Goal: Use online tool/utility: Utilize a website feature to perform a specific function

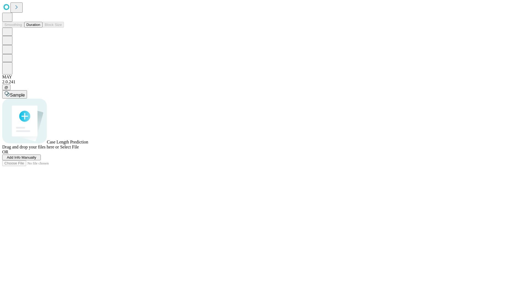
click at [36, 159] on span "Add Info Manually" at bounding box center [21, 157] width 29 height 4
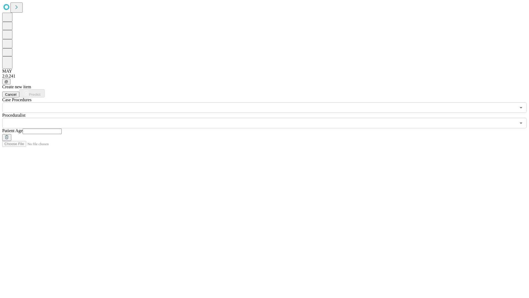
click at [62, 128] on input "text" at bounding box center [42, 131] width 39 height 6
type input "**"
click at [269, 118] on input "text" at bounding box center [259, 123] width 514 height 10
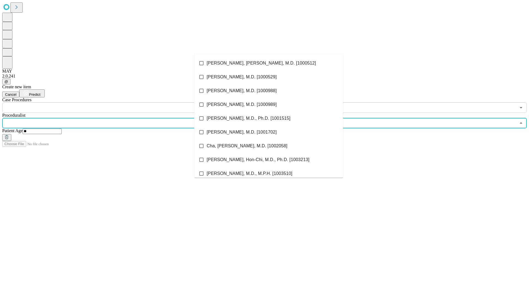
click at [269, 63] on li "[PERSON_NAME], [PERSON_NAME], M.D. [1000512]" at bounding box center [268, 63] width 149 height 14
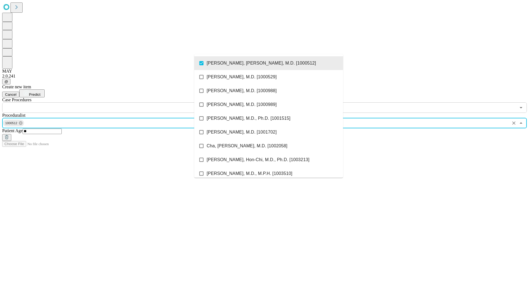
click at [116, 102] on input "text" at bounding box center [259, 107] width 514 height 10
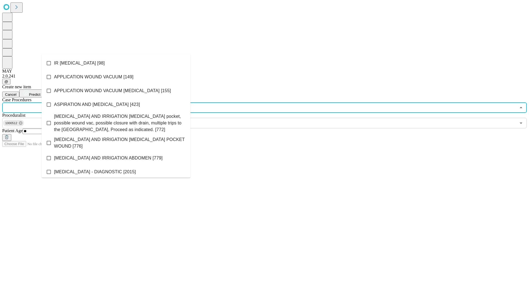
click at [116, 63] on li "IR [MEDICAL_DATA] [98]" at bounding box center [116, 63] width 149 height 14
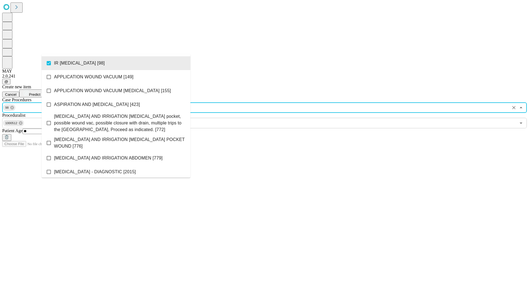
click at [40, 92] on span "Predict" at bounding box center [34, 94] width 11 height 4
